Goal: Transaction & Acquisition: Purchase product/service

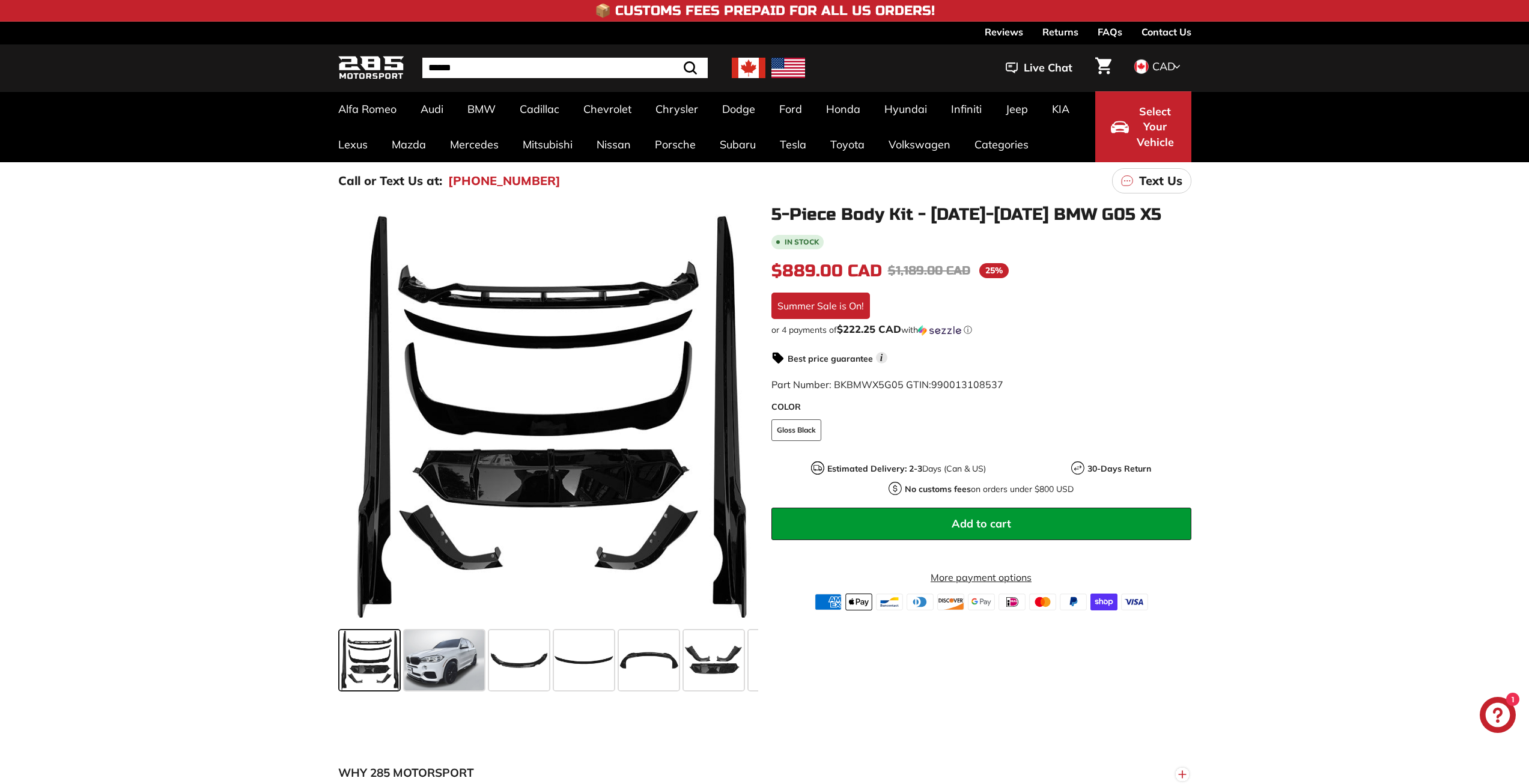
click at [397, 666] on span at bounding box center [370, 660] width 60 height 60
click at [431, 663] on span at bounding box center [445, 660] width 80 height 60
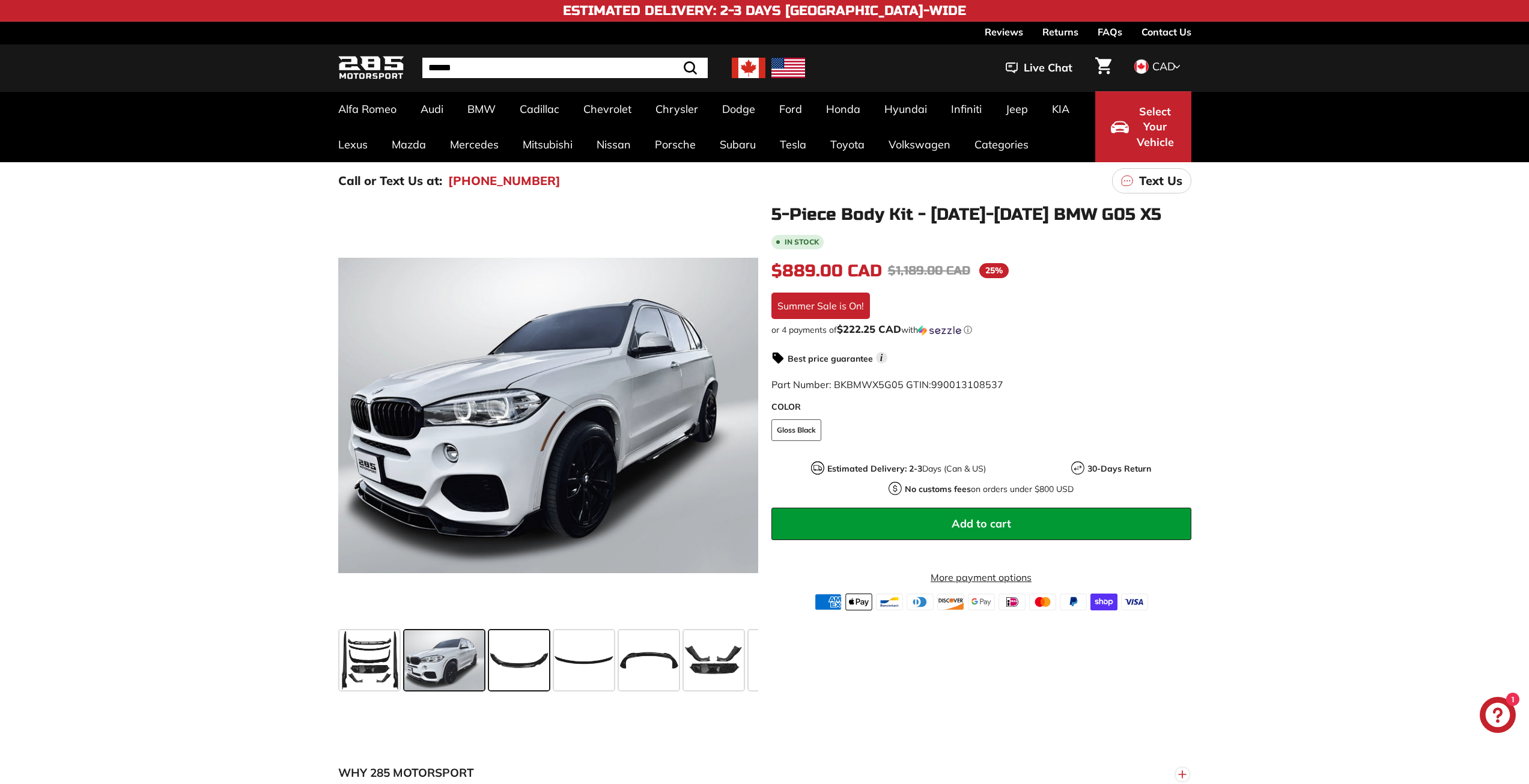
click at [518, 663] on span at bounding box center [519, 660] width 60 height 60
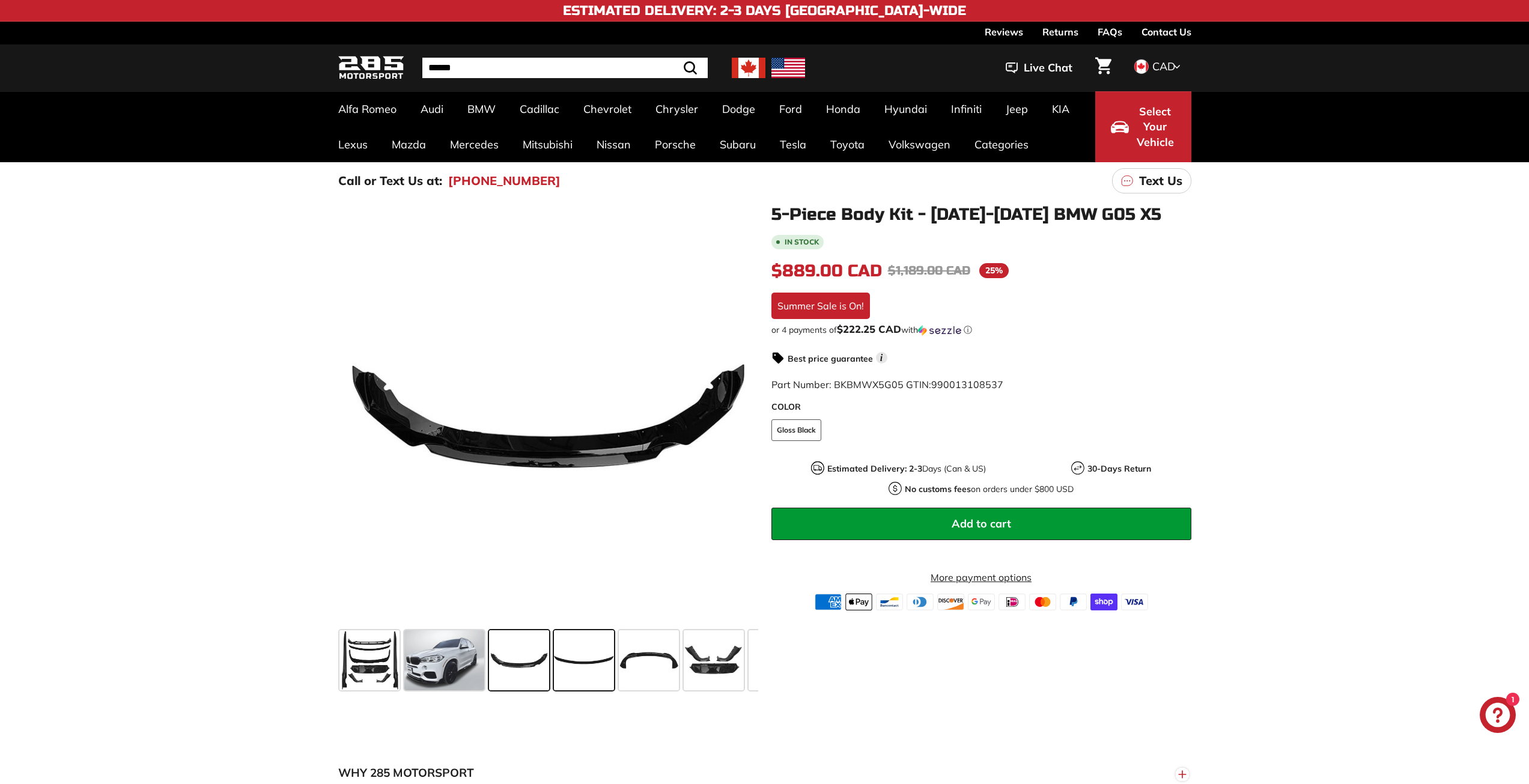
click at [576, 662] on span at bounding box center [584, 660] width 60 height 60
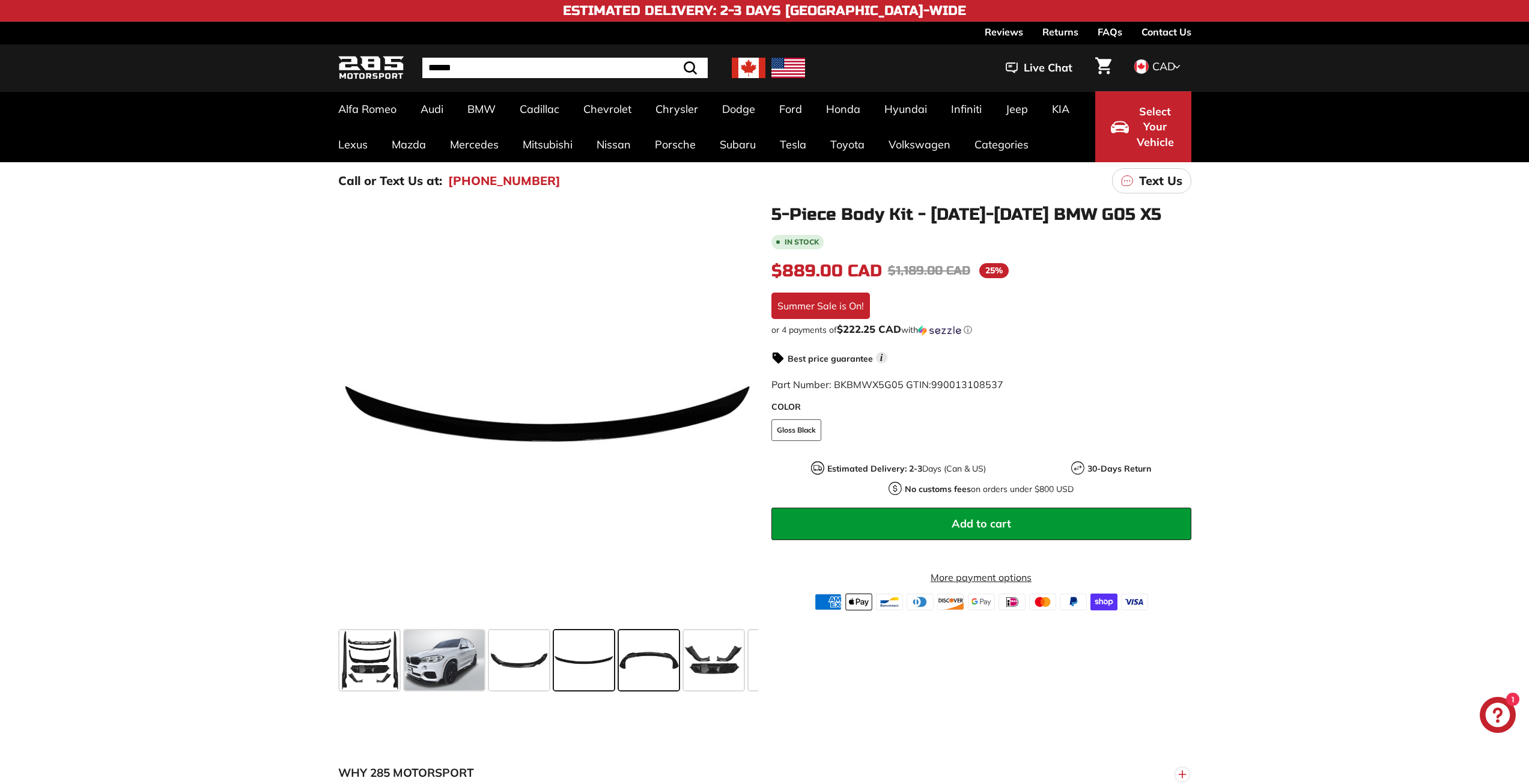
click at [643, 662] on span at bounding box center [649, 660] width 60 height 60
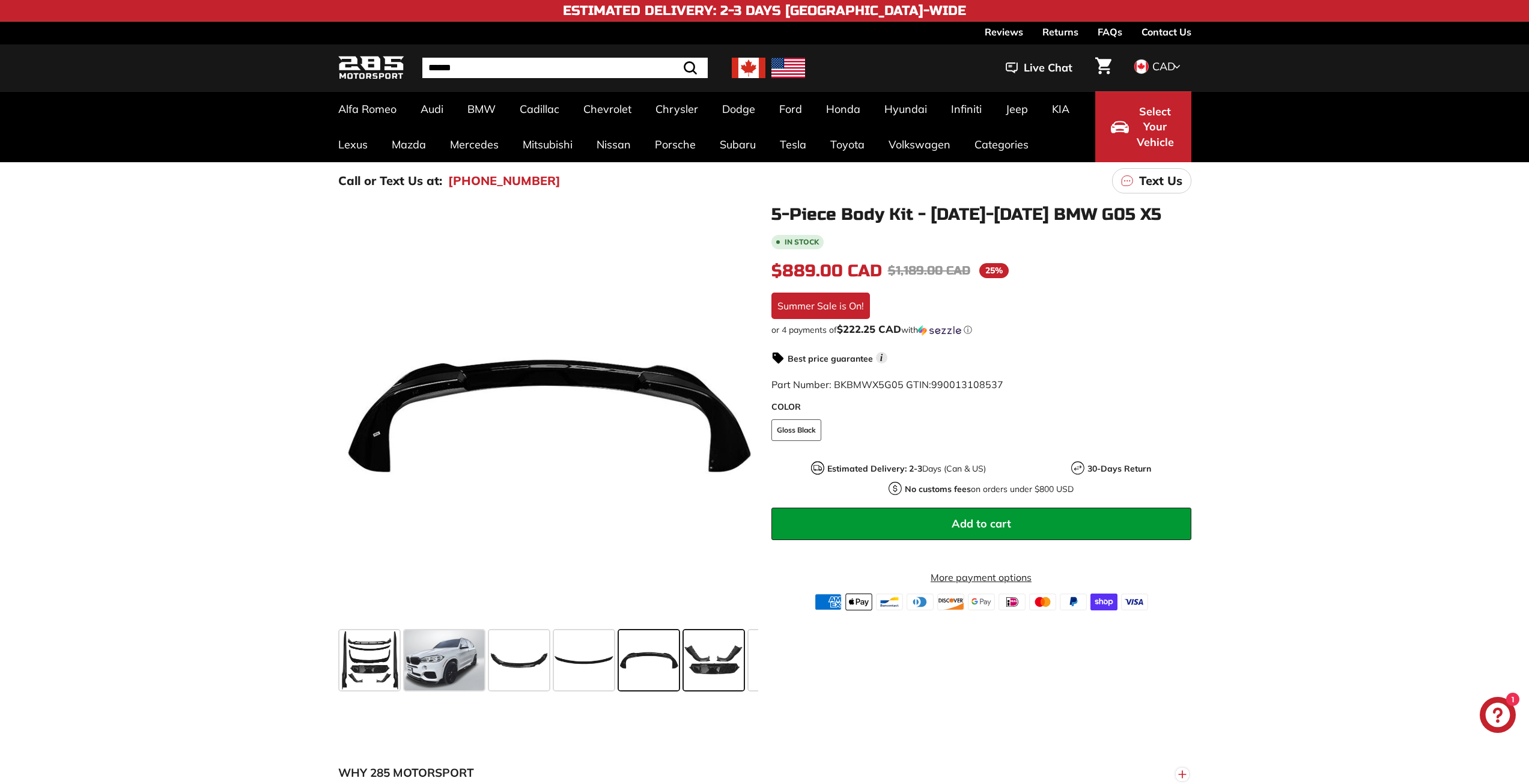
click at [701, 662] on span at bounding box center [714, 660] width 60 height 60
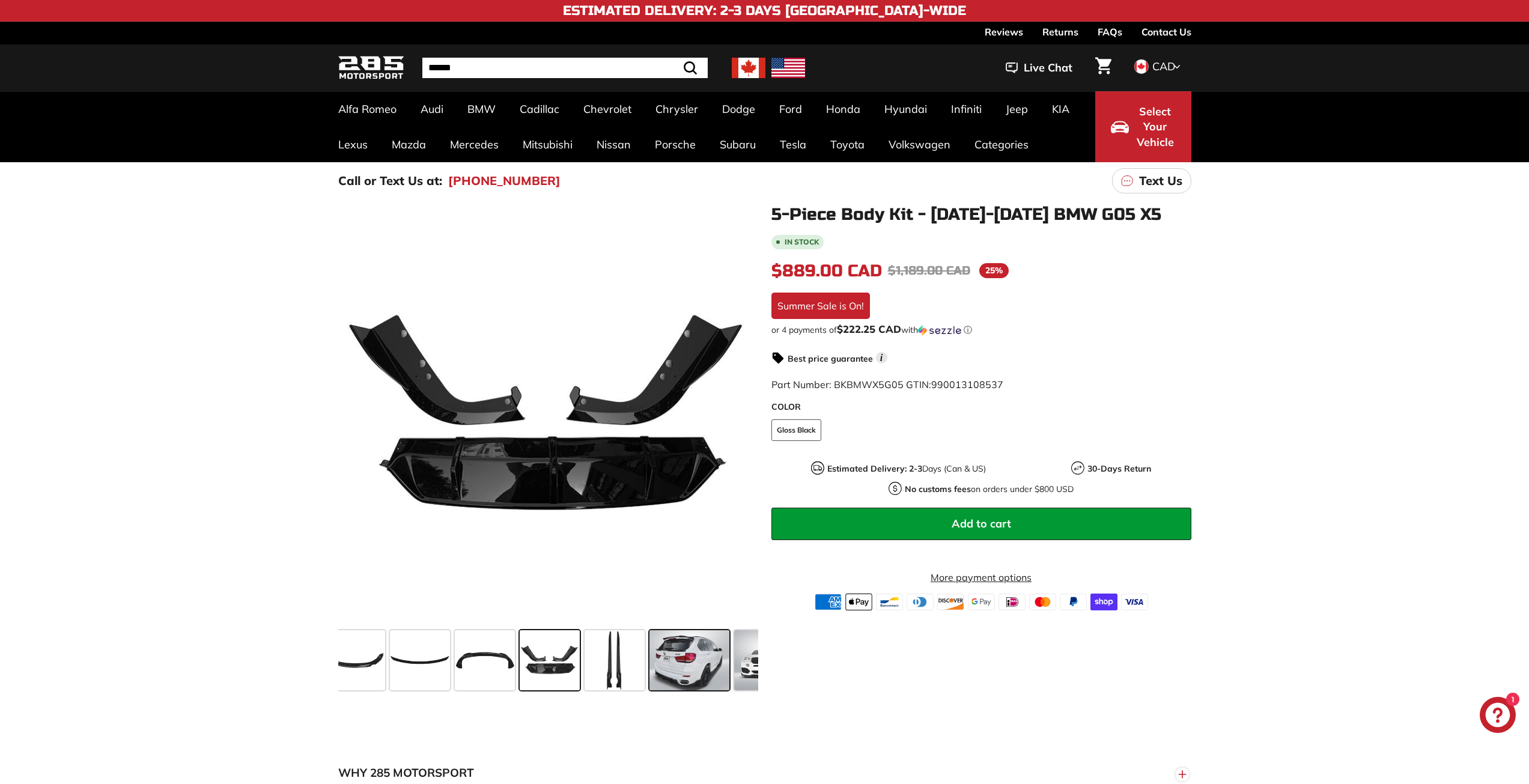
scroll to position [0, 165]
click at [615, 662] on span at bounding box center [613, 660] width 60 height 60
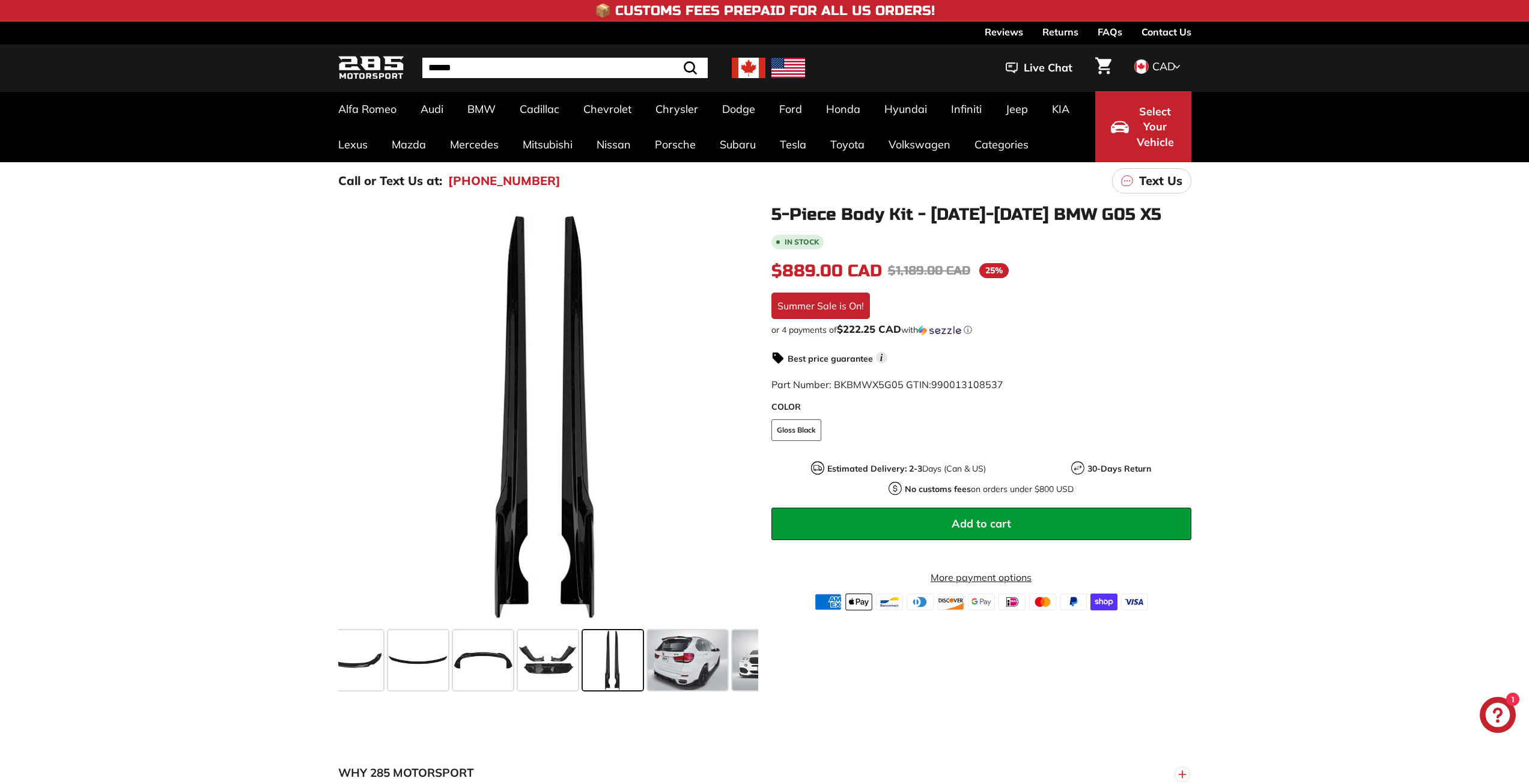
click at [638, 658] on span at bounding box center [613, 660] width 60 height 60
click at [679, 655] on span at bounding box center [688, 660] width 80 height 60
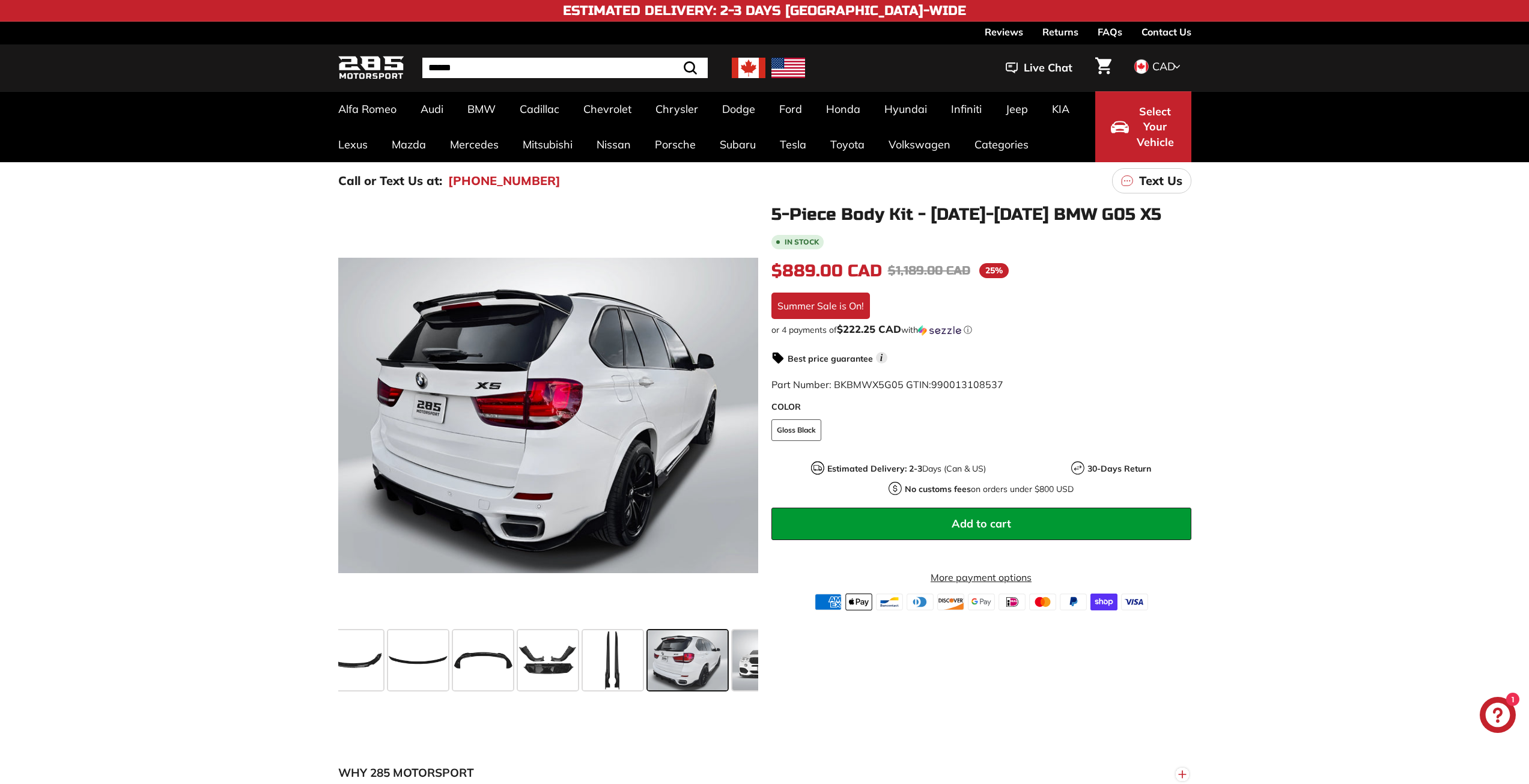
drag, startPoint x: 701, startPoint y: 671, endPoint x: 715, endPoint y: 671, distance: 14.0
click at [701, 671] on span at bounding box center [688, 660] width 80 height 60
click at [747, 663] on span at bounding box center [762, 660] width 60 height 60
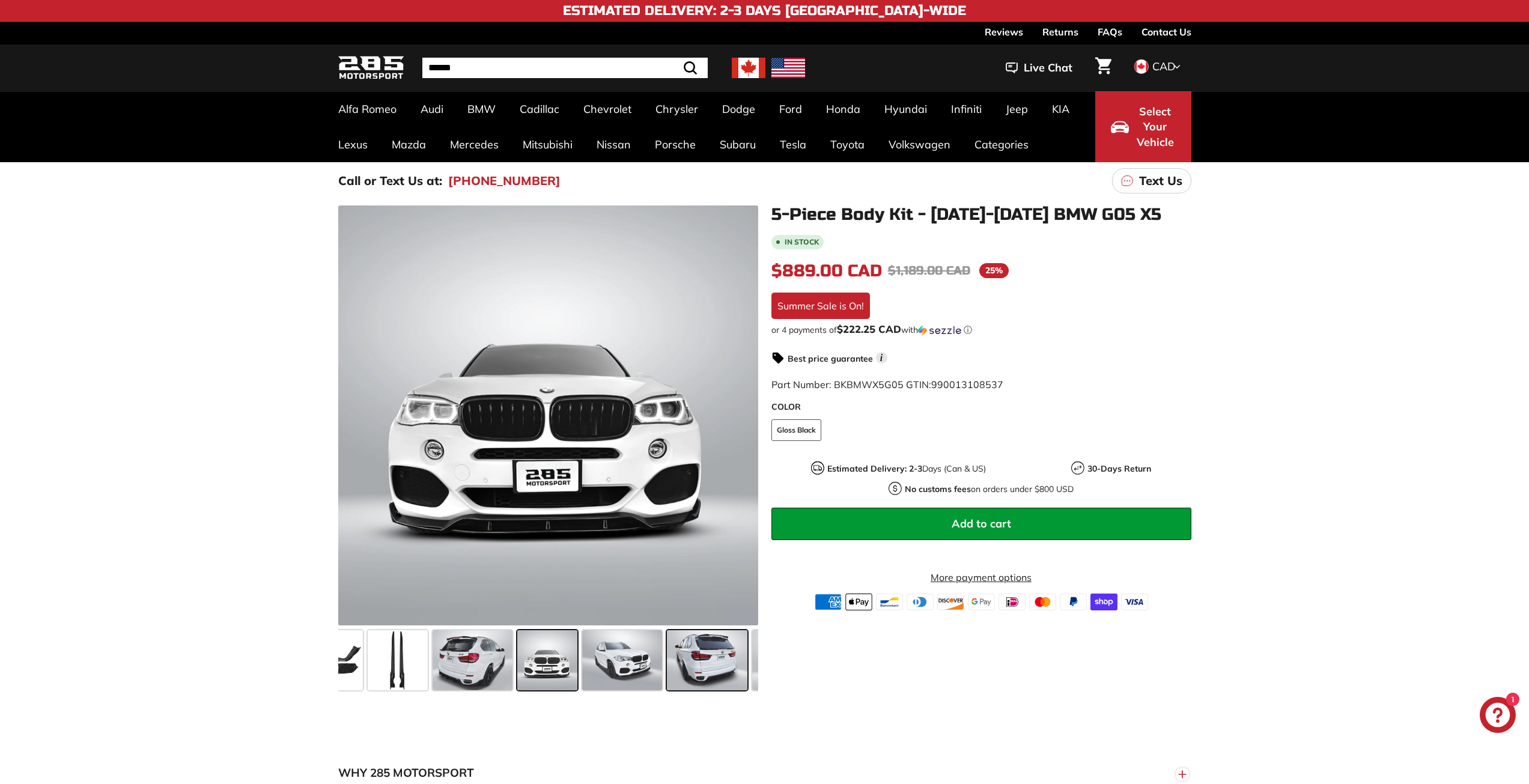
click at [721, 656] on span at bounding box center [707, 660] width 80 height 60
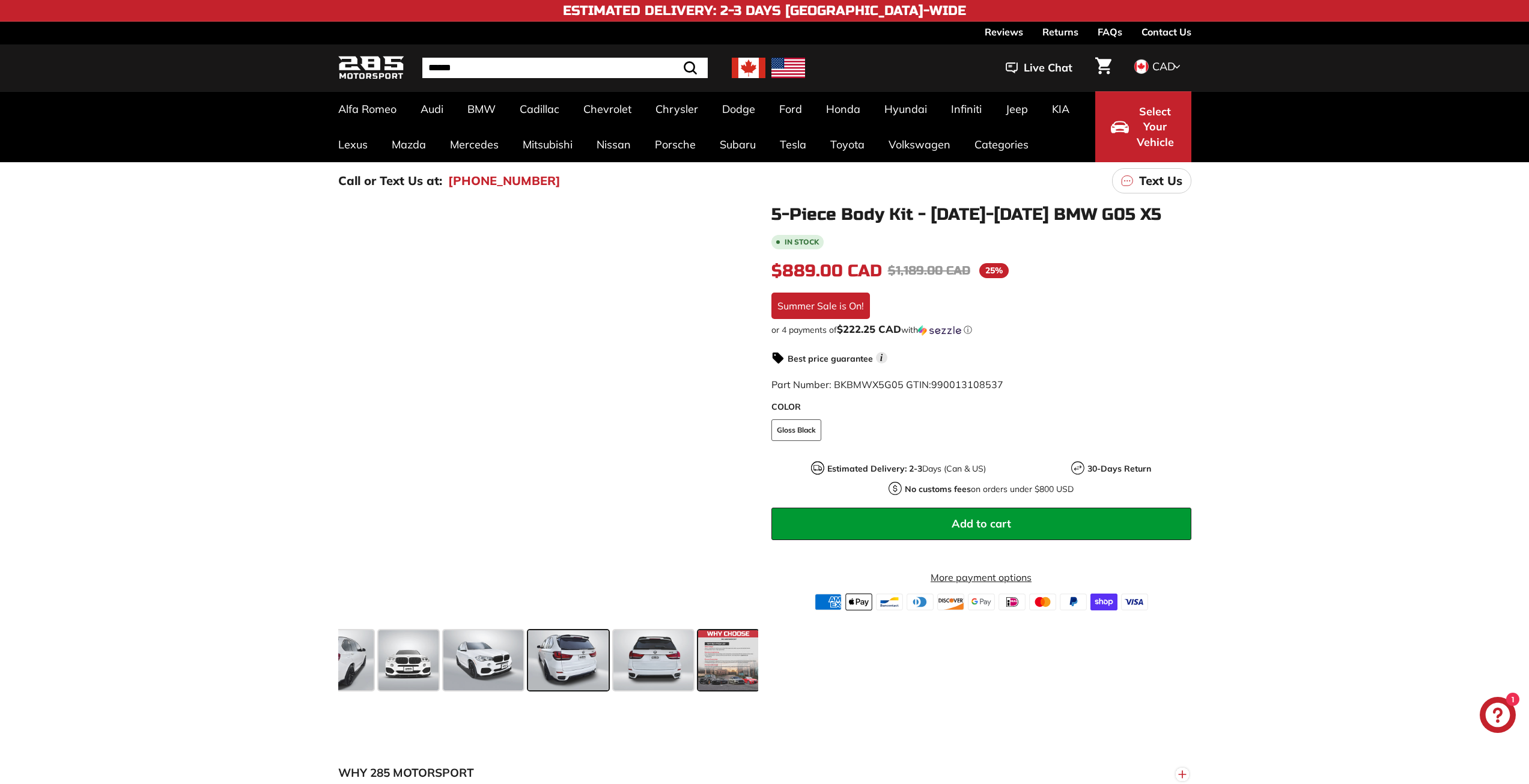
scroll to position [0, 522]
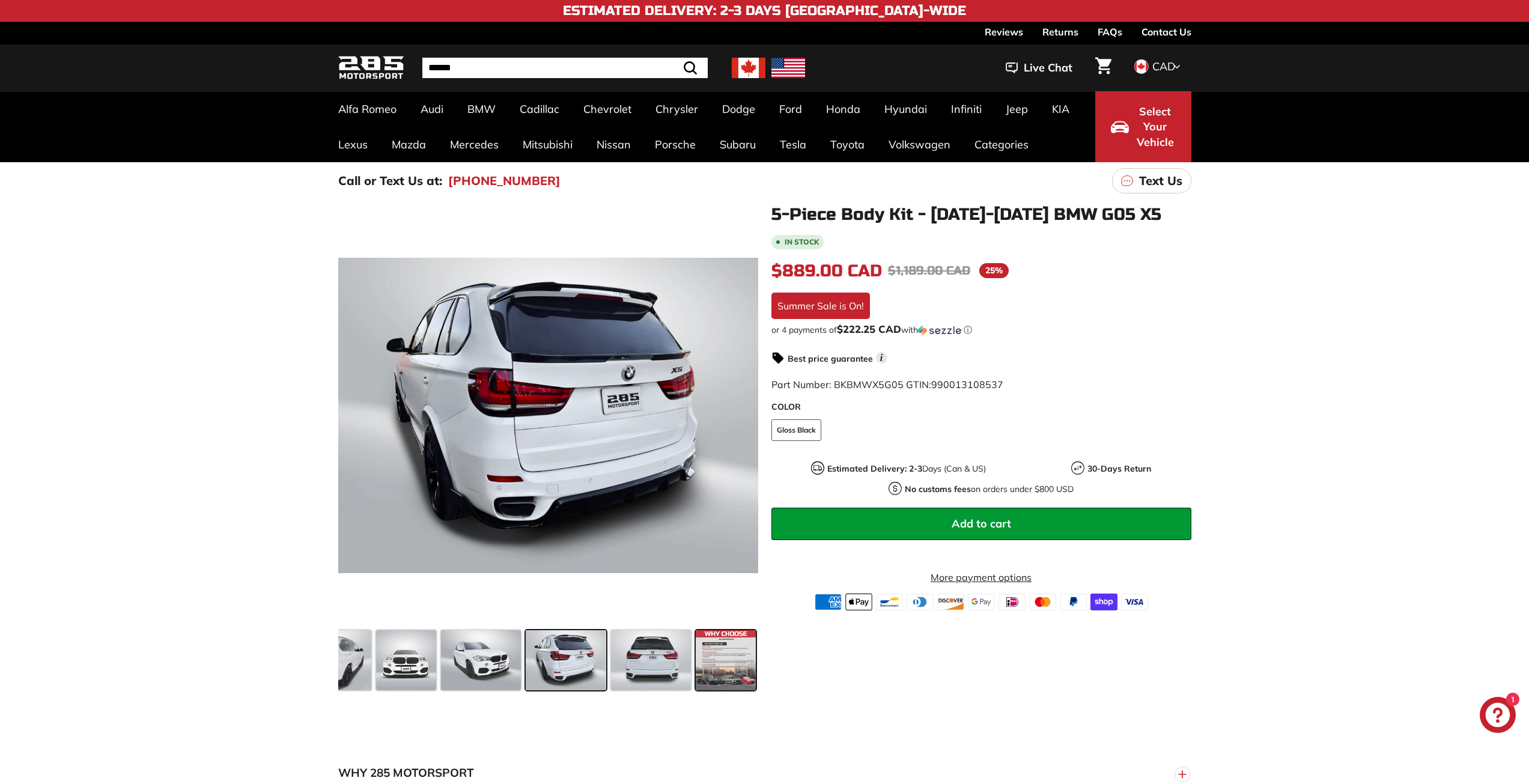
click at [732, 659] on span at bounding box center [726, 660] width 60 height 60
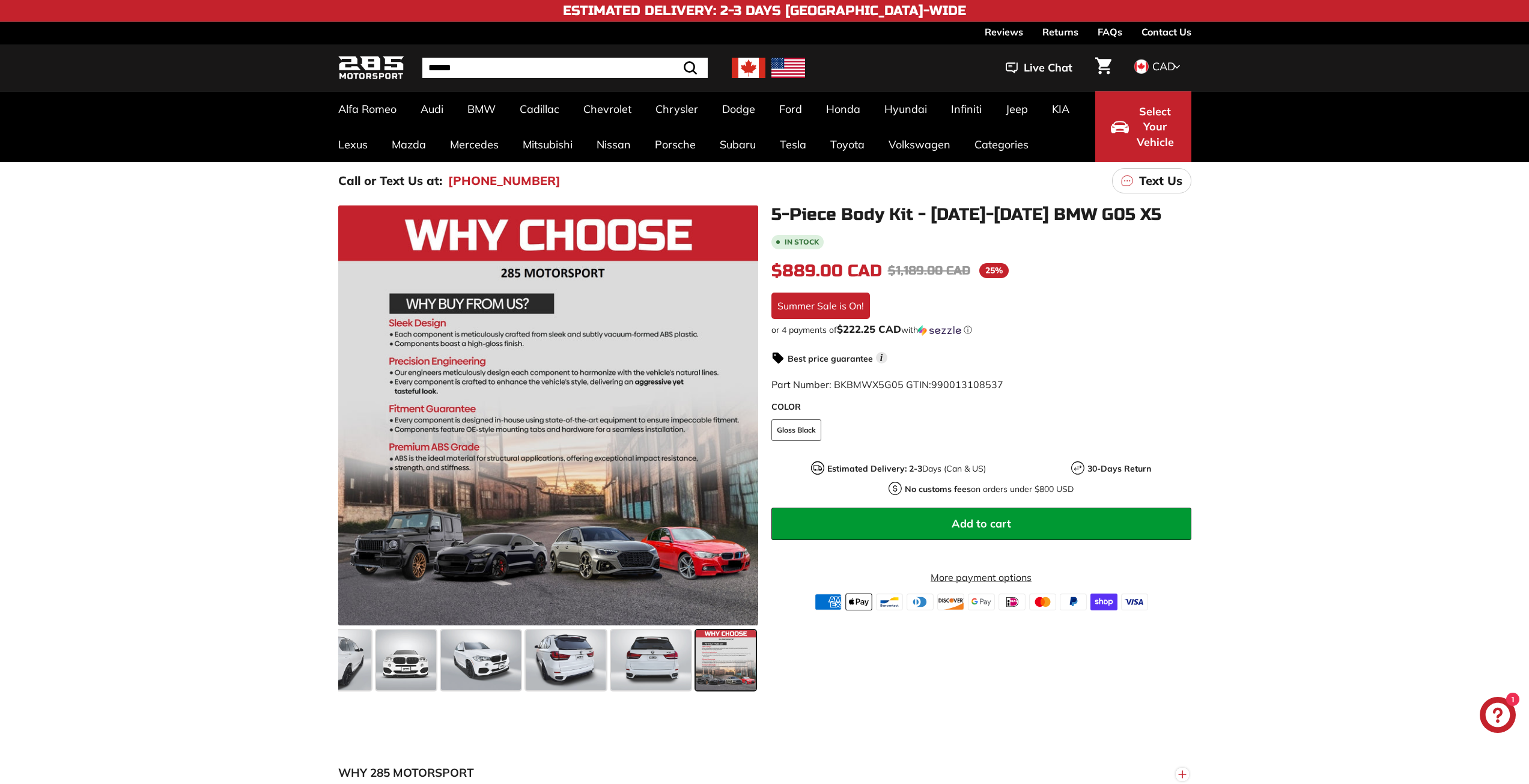
click at [741, 657] on span at bounding box center [726, 660] width 60 height 60
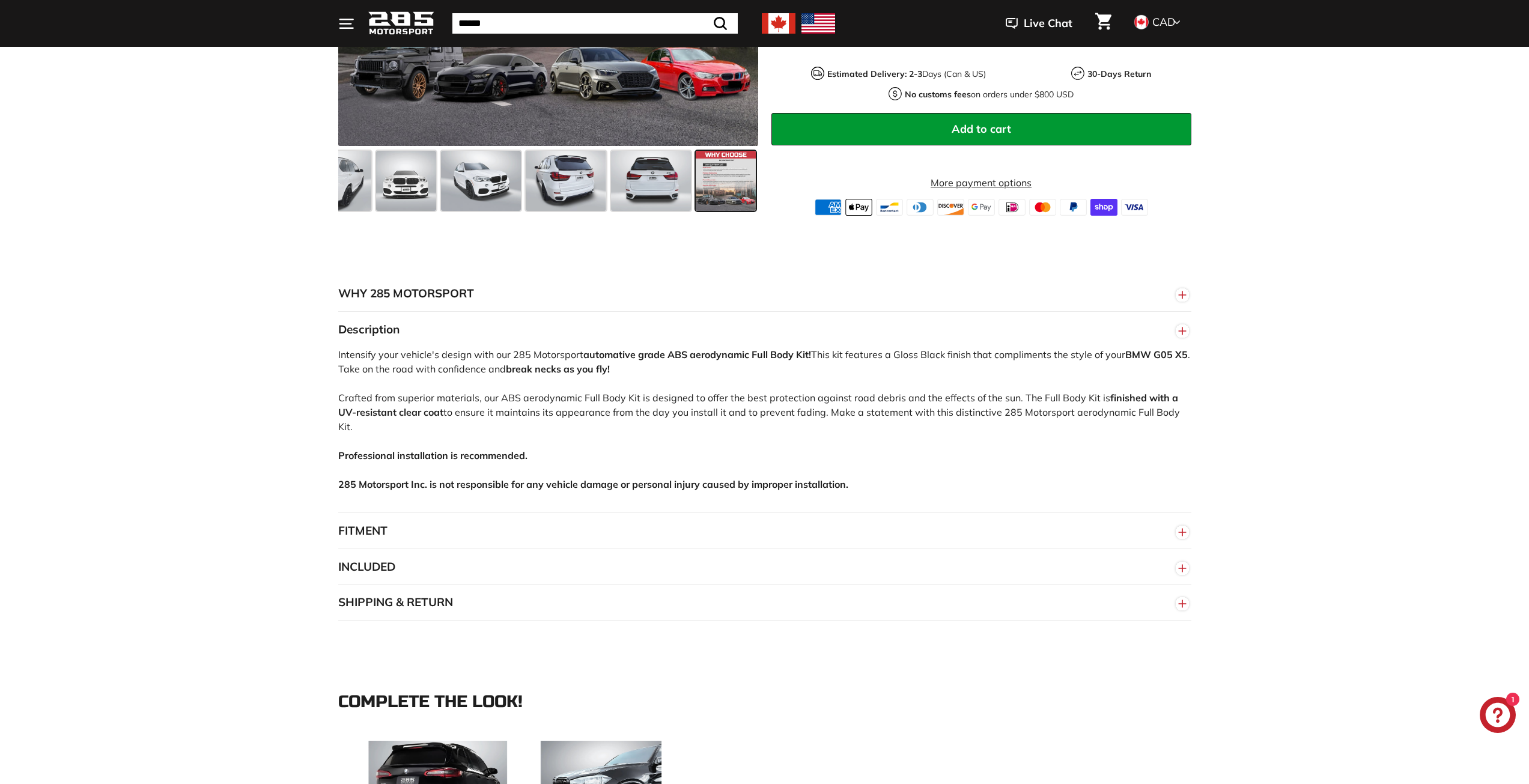
scroll to position [481, 0]
